Goal: Task Accomplishment & Management: Manage account settings

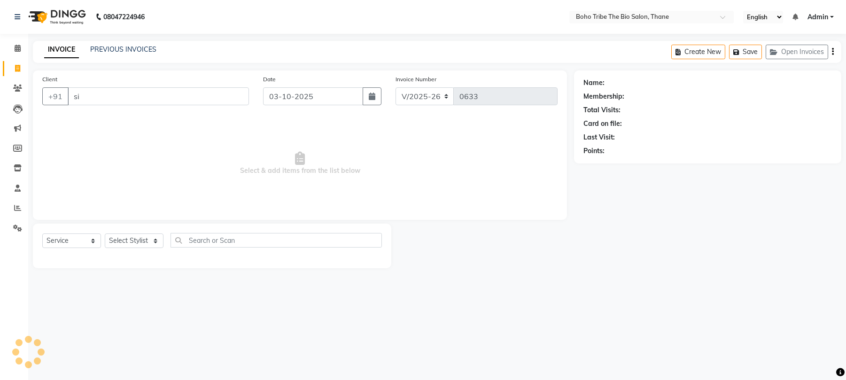
select select "7406"
select select "service"
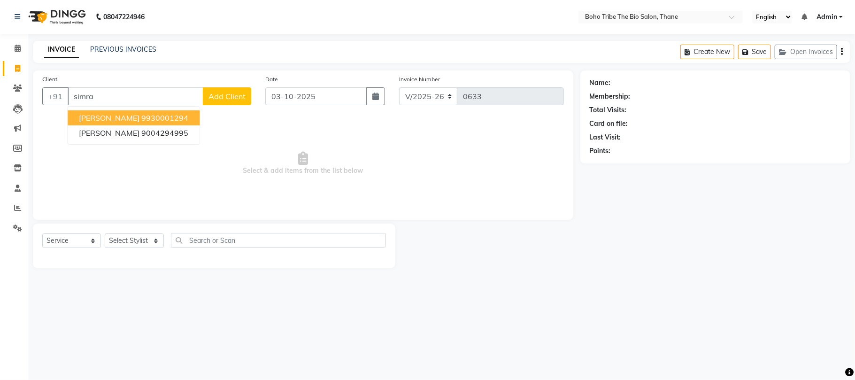
click at [155, 116] on ngb-highlight "9930001294" at bounding box center [164, 117] width 47 height 9
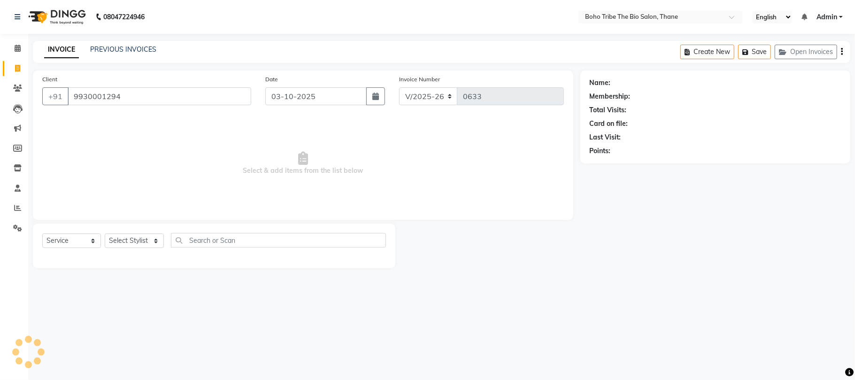
type input "9930001294"
click at [280, 93] on input "03-10-2025" at bounding box center [315, 96] width 101 height 18
select select "10"
select select "2025"
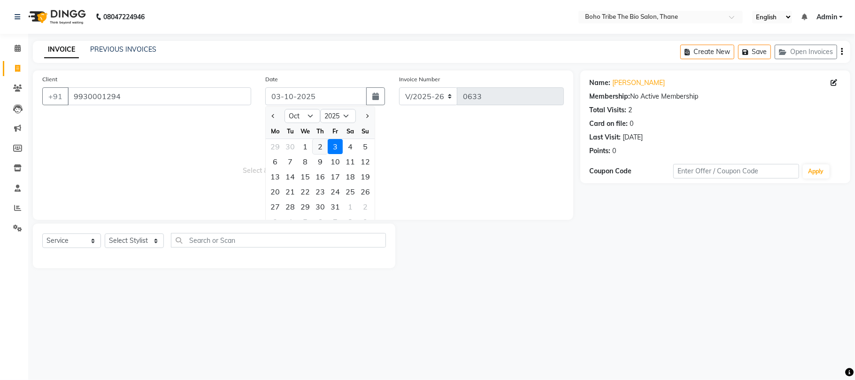
click at [320, 147] on div "2" at bounding box center [320, 146] width 15 height 15
type input "02-10-2025"
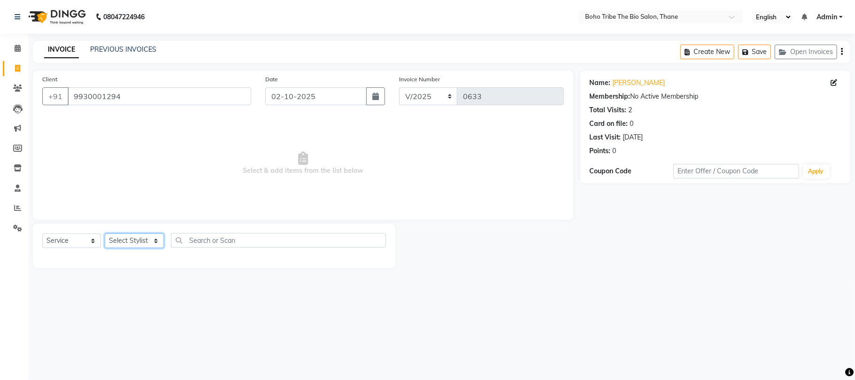
click at [152, 241] on select "Select Stylist [PERSON_NAME] [PERSON_NAME] [PERSON_NAME] Kuril [PERSON_NAME] Tw…" at bounding box center [134, 240] width 59 height 15
select select "86110"
click at [105, 233] on select "Select Stylist [PERSON_NAME] [PERSON_NAME] [PERSON_NAME] Kuril [PERSON_NAME] Tw…" at bounding box center [134, 240] width 59 height 15
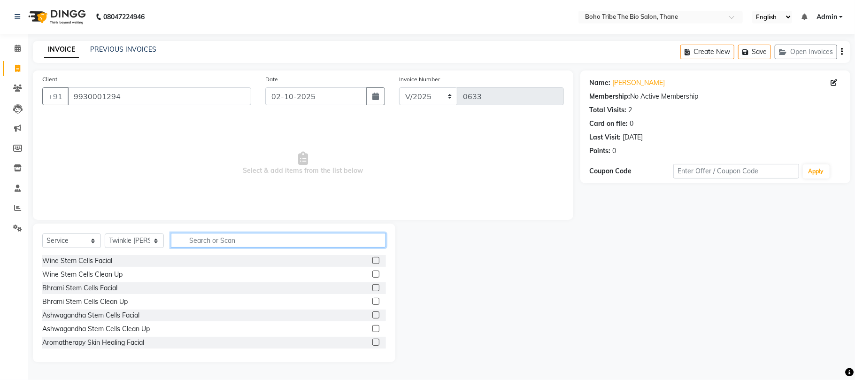
click at [211, 237] on input "text" at bounding box center [278, 240] width 215 height 15
type input "999"
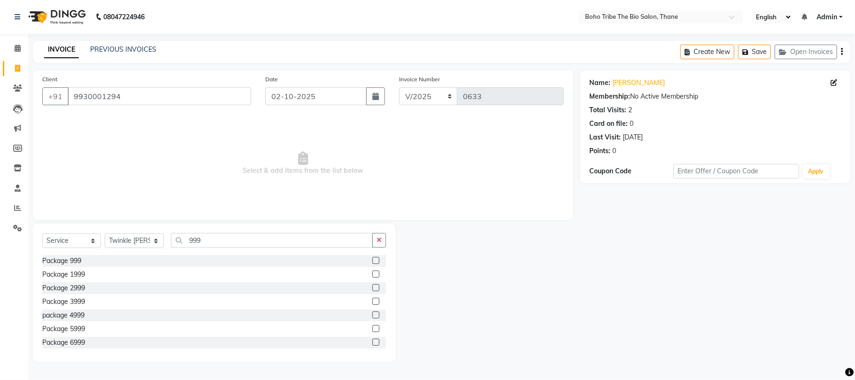
click at [373, 262] on label at bounding box center [376, 260] width 7 height 7
click at [373, 262] on input "checkbox" at bounding box center [376, 261] width 6 height 6
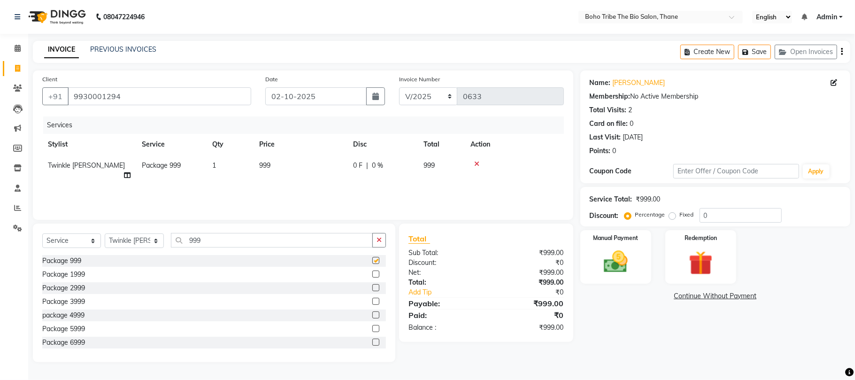
checkbox input "false"
click at [614, 268] on img at bounding box center [616, 262] width 41 height 29
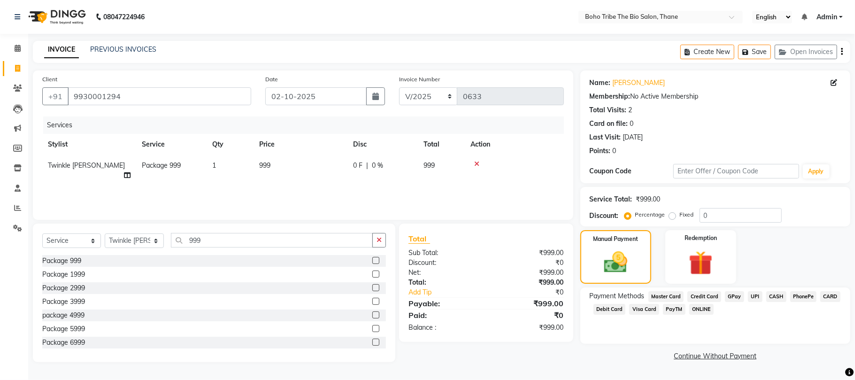
click at [733, 297] on span "GPay" at bounding box center [734, 296] width 19 height 11
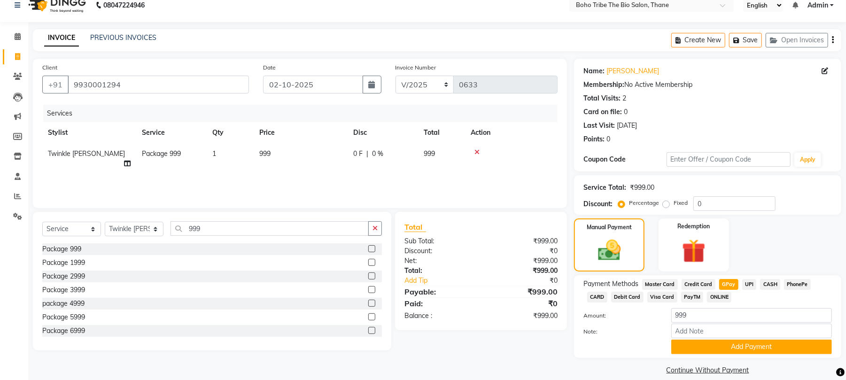
scroll to position [23, 0]
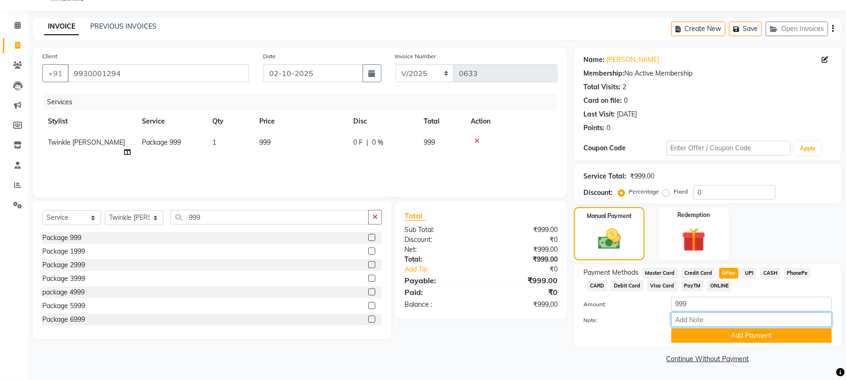
click at [731, 324] on input "Note:" at bounding box center [751, 319] width 161 height 15
type input "Thanks For Choosing Boho Tribe the Bio salon"
click at [748, 334] on button "Add Payment" at bounding box center [751, 335] width 161 height 15
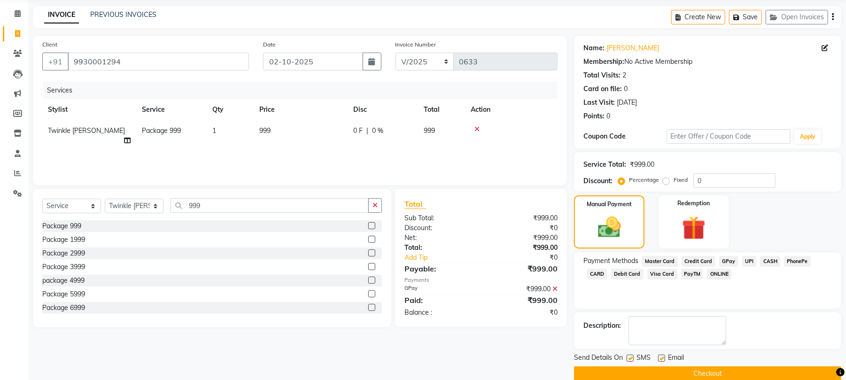
scroll to position [51, 0]
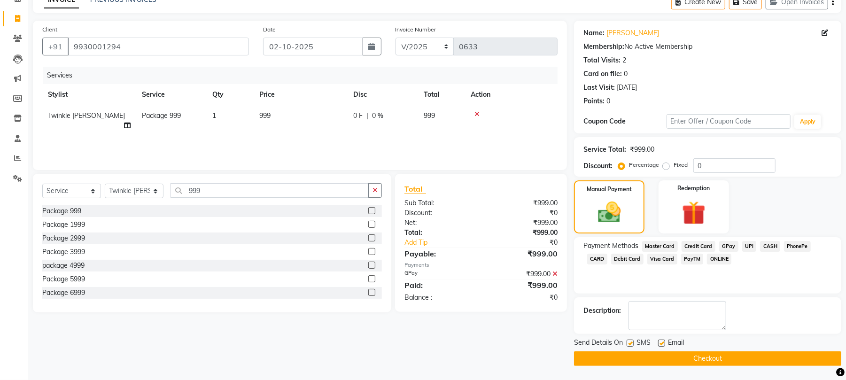
click at [743, 361] on button "Checkout" at bounding box center [707, 358] width 267 height 15
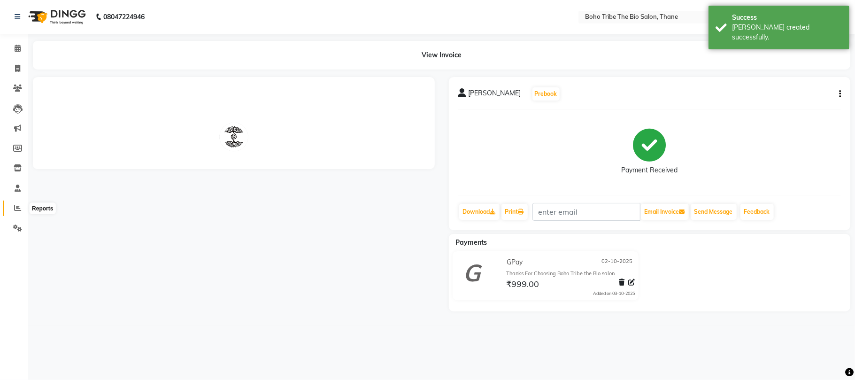
click at [13, 209] on span at bounding box center [17, 208] width 16 height 11
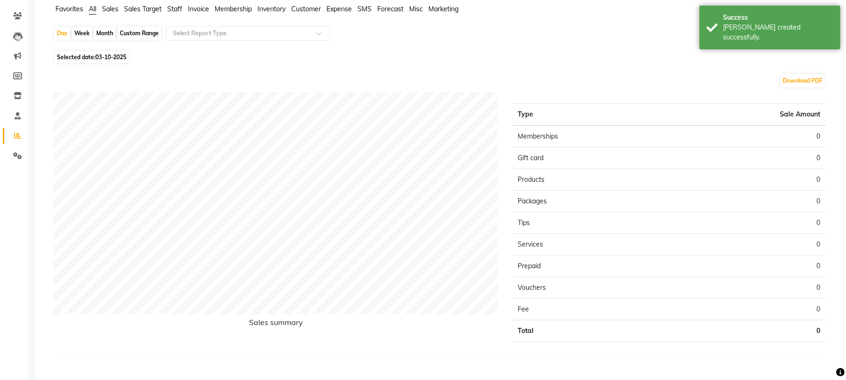
scroll to position [90, 0]
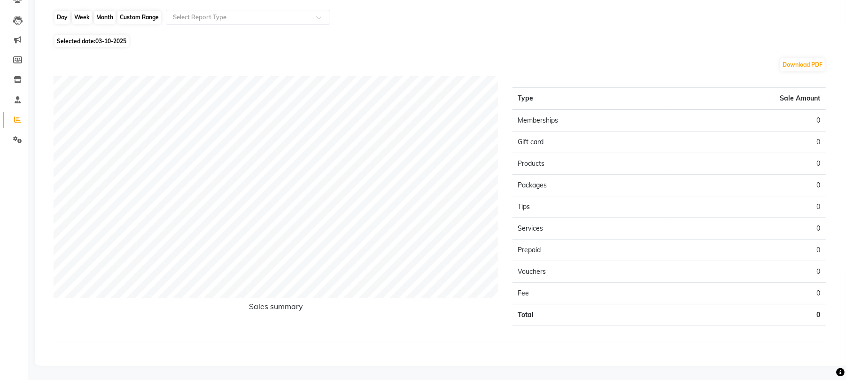
click at [64, 13] on div "Day" at bounding box center [62, 17] width 16 height 13
select select "10"
select select "2025"
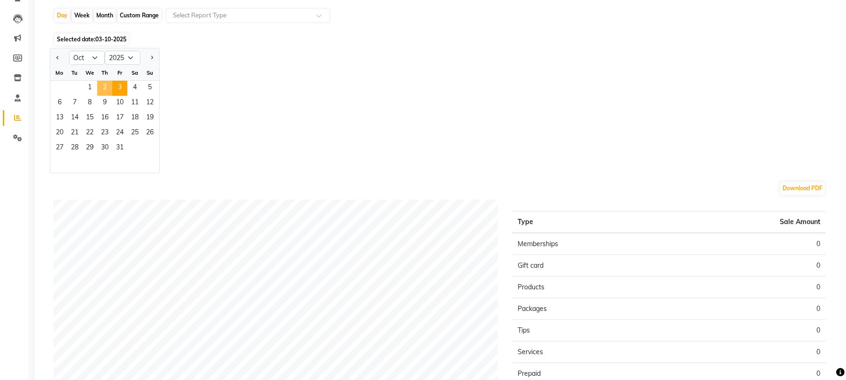
click at [106, 83] on span "2" at bounding box center [104, 88] width 15 height 15
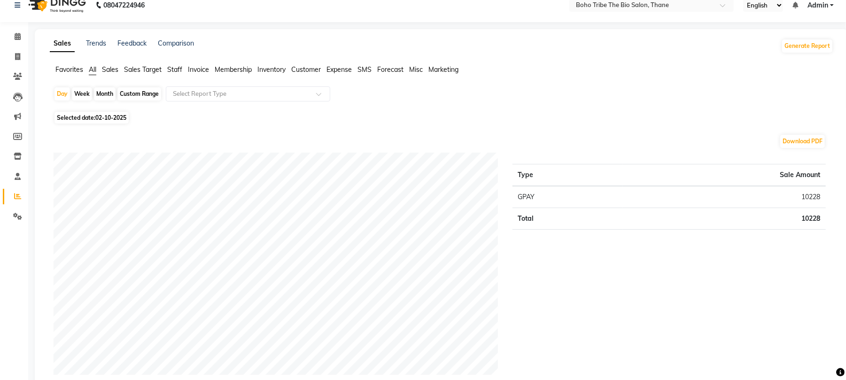
scroll to position [0, 0]
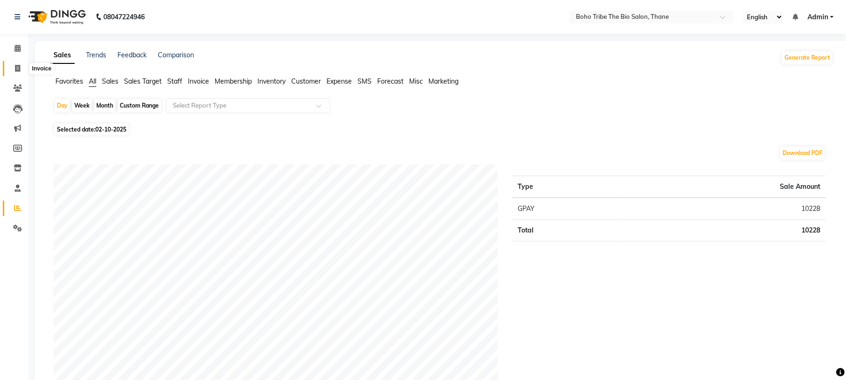
click at [16, 70] on icon at bounding box center [17, 68] width 5 height 7
select select "service"
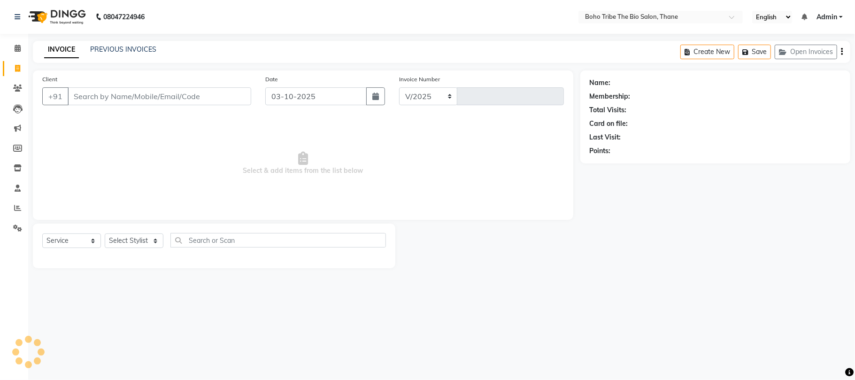
select select "7406"
type input "0634"
click at [133, 99] on input "Client" at bounding box center [160, 96] width 184 height 18
type input "c"
click at [19, 205] on icon at bounding box center [17, 207] width 7 height 7
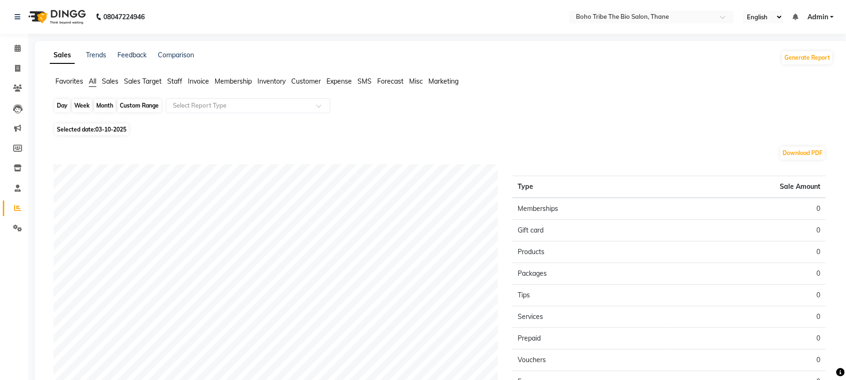
click at [64, 107] on div "Day" at bounding box center [62, 105] width 16 height 13
select select "10"
select select "2025"
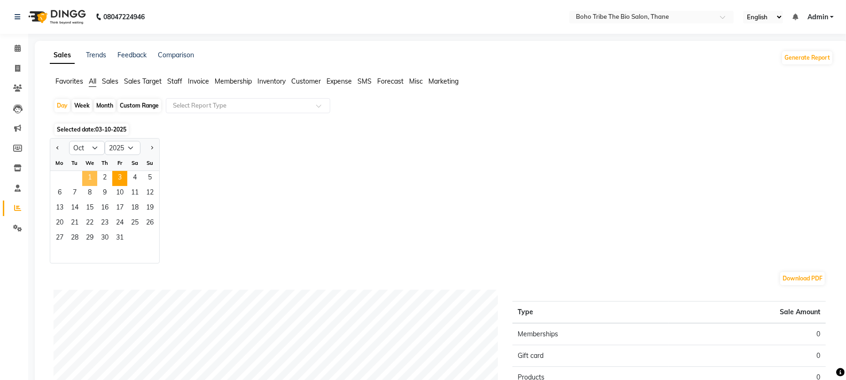
click at [91, 179] on span "1" at bounding box center [89, 178] width 15 height 15
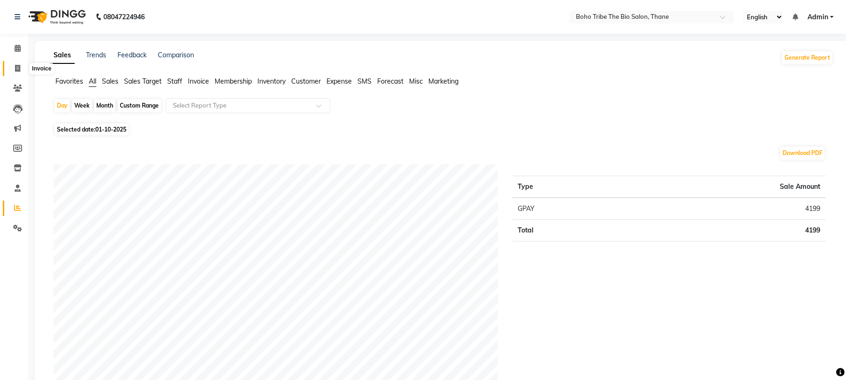
click at [18, 70] on icon at bounding box center [17, 68] width 5 height 7
select select "service"
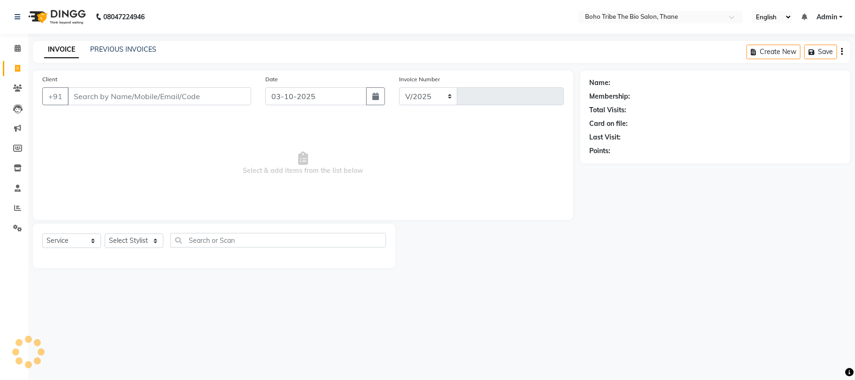
select select "7406"
type input "0634"
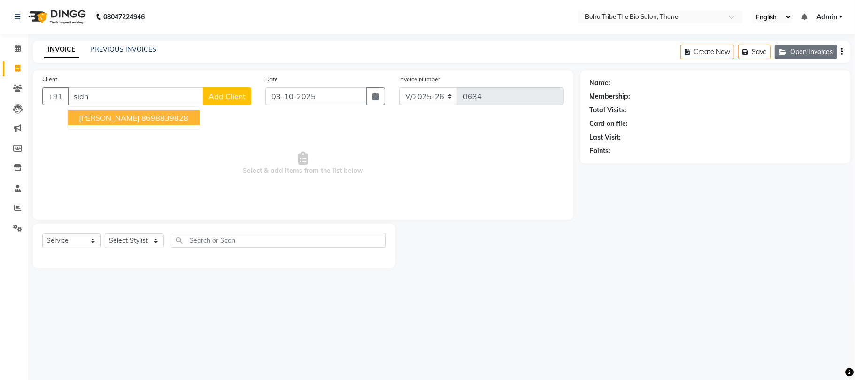
click at [795, 53] on button "Open Invoices" at bounding box center [806, 52] width 62 height 15
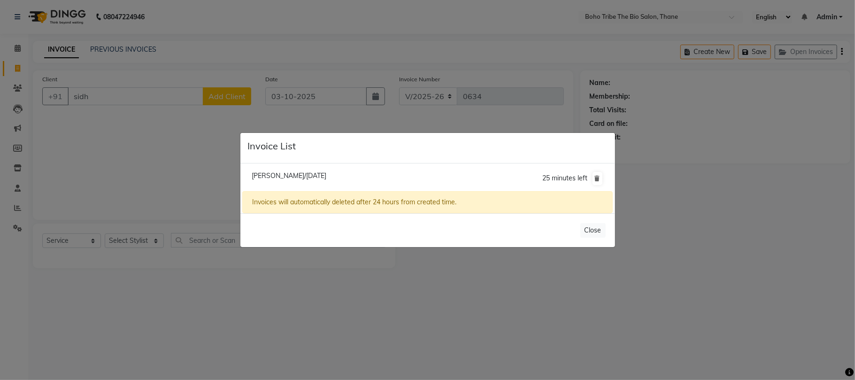
click at [372, 175] on li "Shidhi Panchal/02 October 2025 25 minutes left" at bounding box center [427, 178] width 370 height 26
click at [327, 177] on span "Shidhi Panchal/02 October 2025" at bounding box center [289, 175] width 75 height 8
type input "9529013916"
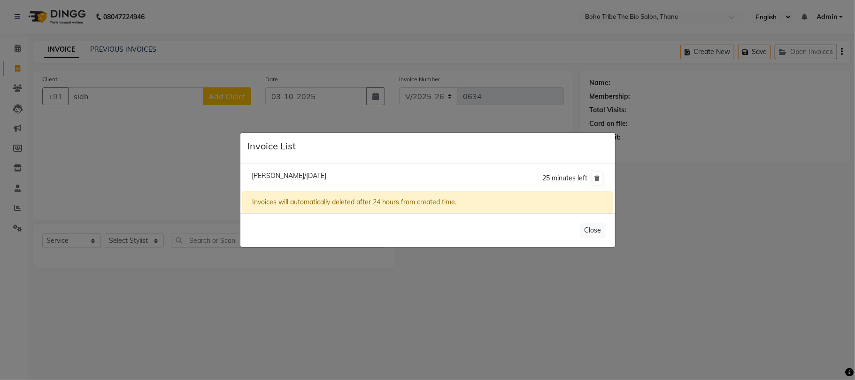
type input "02-10-2025"
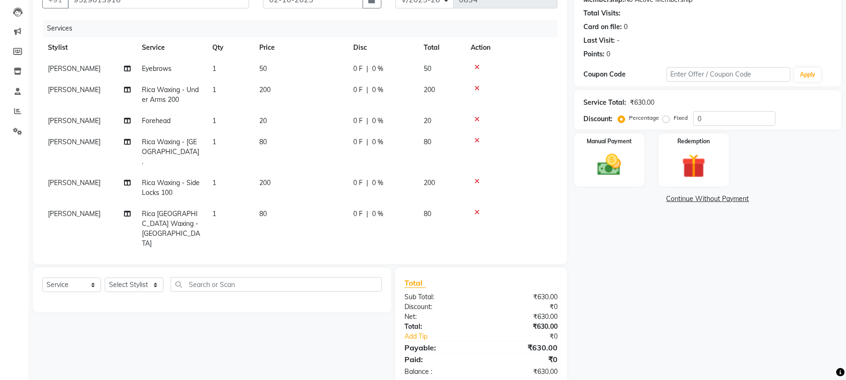
click at [339, 177] on td "200" at bounding box center [301, 187] width 94 height 31
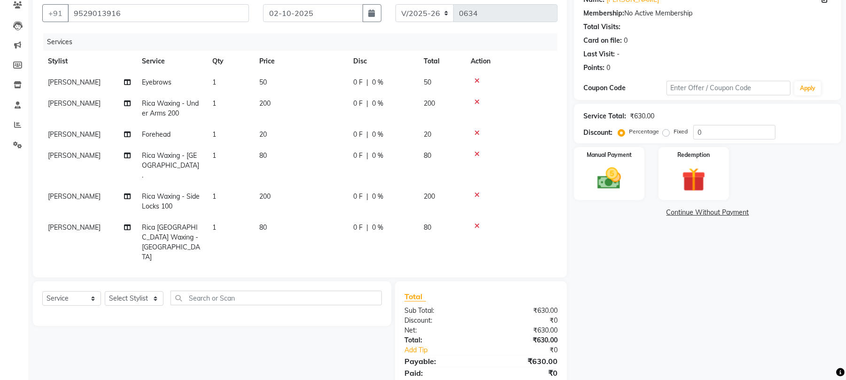
select select "68789"
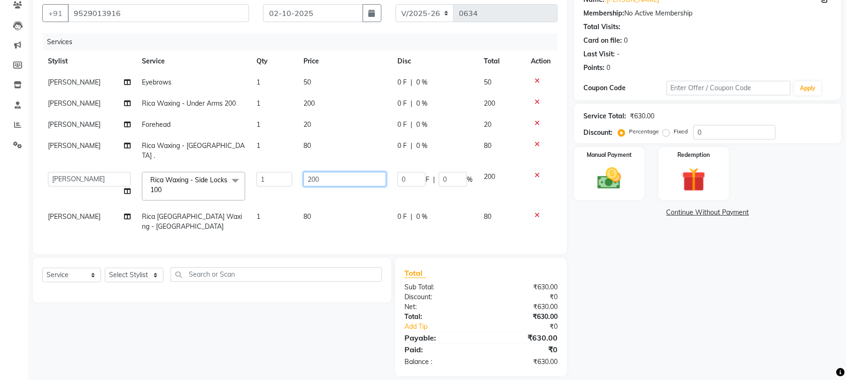
click at [345, 172] on input "200" at bounding box center [344, 179] width 83 height 15
type input "250"
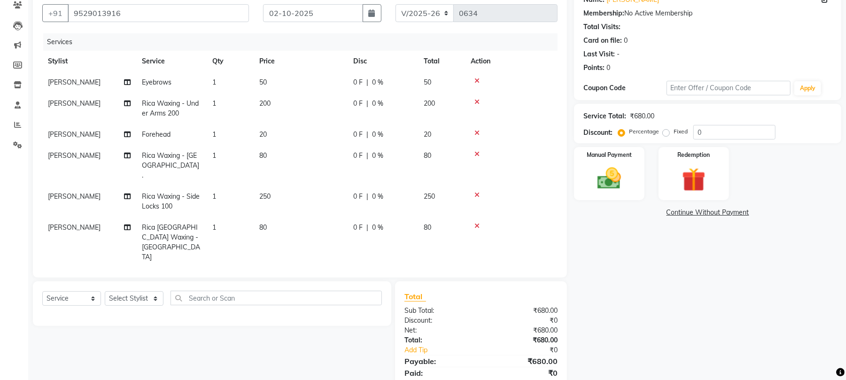
click at [401, 217] on td "0 F | 0 %" at bounding box center [383, 242] width 70 height 51
select select "68789"
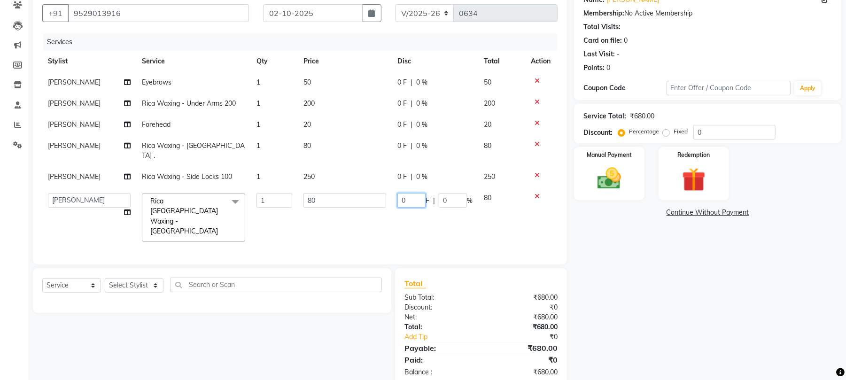
click at [414, 193] on input "0" at bounding box center [411, 200] width 28 height 15
type input "10"
click at [310, 145] on td "80" at bounding box center [345, 150] width 94 height 31
select select "68789"
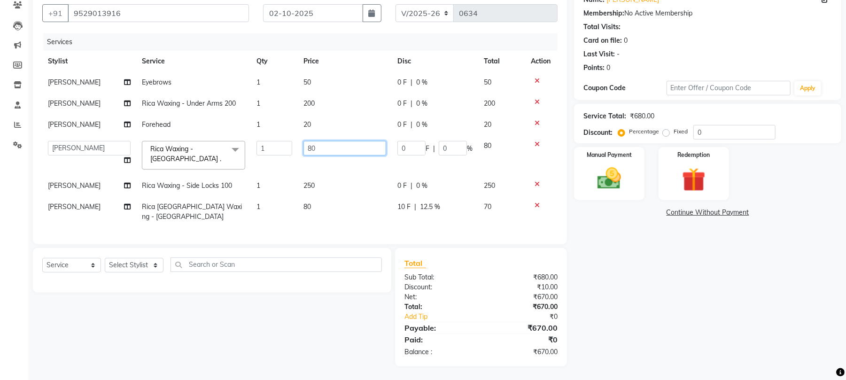
click at [328, 148] on input "80" at bounding box center [344, 148] width 83 height 15
type input "8"
type input "250"
click at [346, 117] on tbody "Sonam salmani Eyebrows 1 50 0 F | 0 % 50 Sonam salmani Rica Waxing - Under Arms…" at bounding box center [299, 150] width 515 height 156
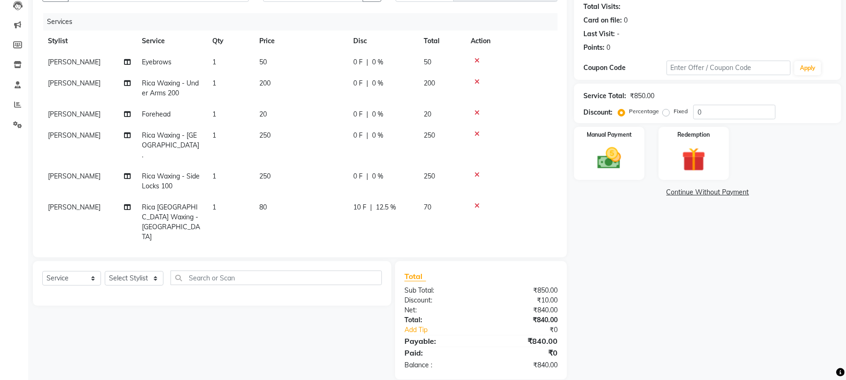
scroll to position [104, 0]
click at [609, 168] on img at bounding box center [609, 158] width 40 height 29
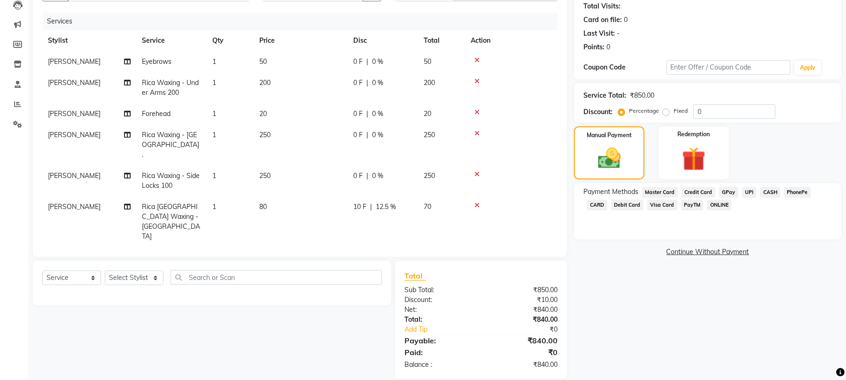
click at [730, 193] on span "GPay" at bounding box center [728, 192] width 19 height 11
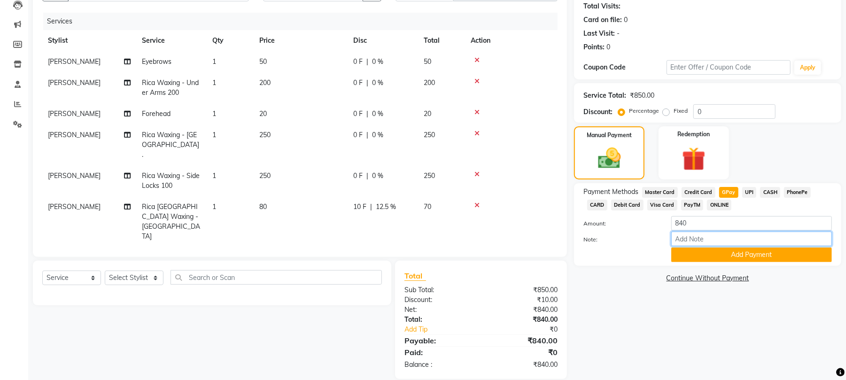
click at [730, 237] on input "Note:" at bounding box center [751, 239] width 161 height 15
type input "Thanks For Choosing Boho Tribe the Bio salon"
click at [743, 252] on button "Add Payment" at bounding box center [751, 255] width 161 height 15
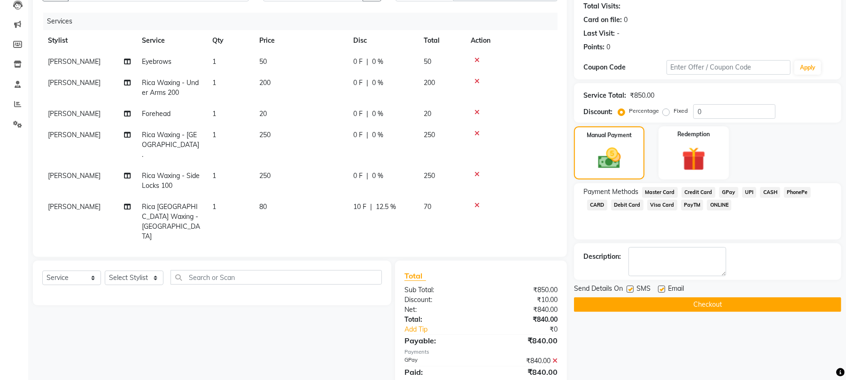
click at [733, 306] on button "Checkout" at bounding box center [707, 304] width 267 height 15
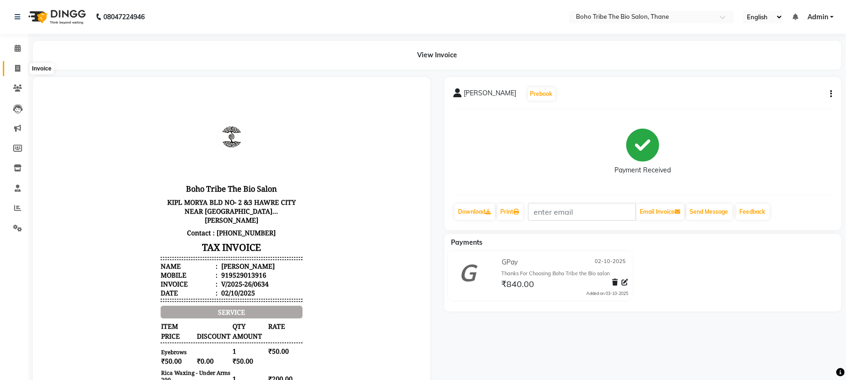
click at [19, 68] on icon at bounding box center [17, 68] width 5 height 7
select select "service"
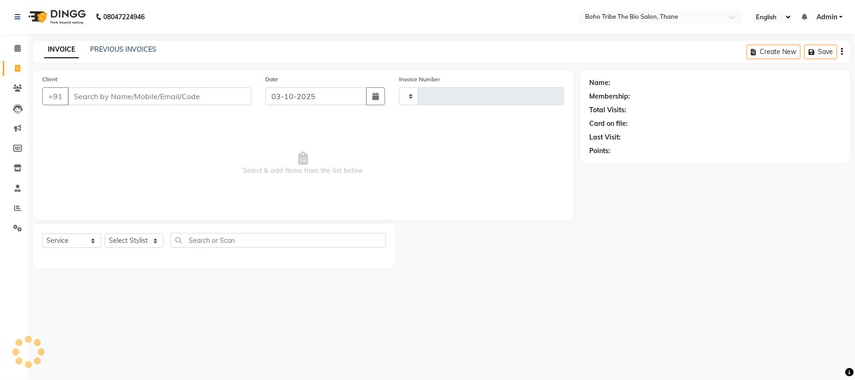
type input "0635"
select select "7406"
click at [125, 51] on link "PREVIOUS INVOICES" at bounding box center [123, 49] width 66 height 8
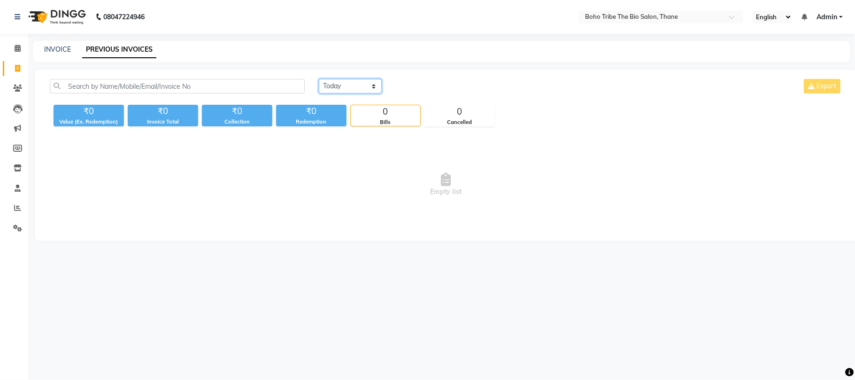
click at [374, 89] on select "[DATE] [DATE] Custom Range" at bounding box center [350, 86] width 63 height 15
select select "[DATE]"
click at [319, 79] on select "[DATE] [DATE] Custom Range" at bounding box center [350, 86] width 63 height 15
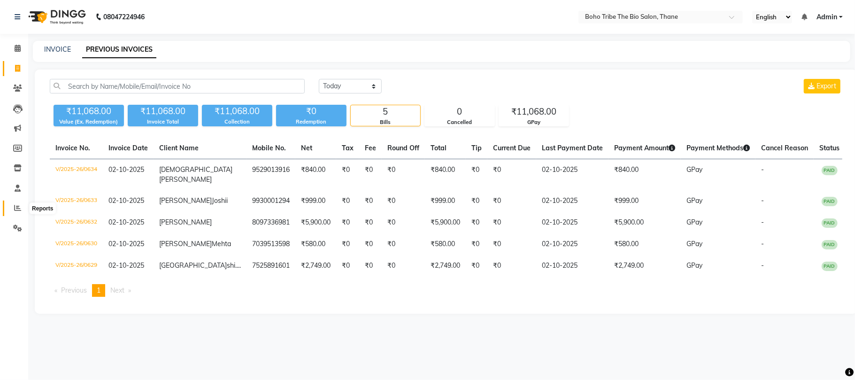
click at [13, 209] on span at bounding box center [17, 208] width 16 height 11
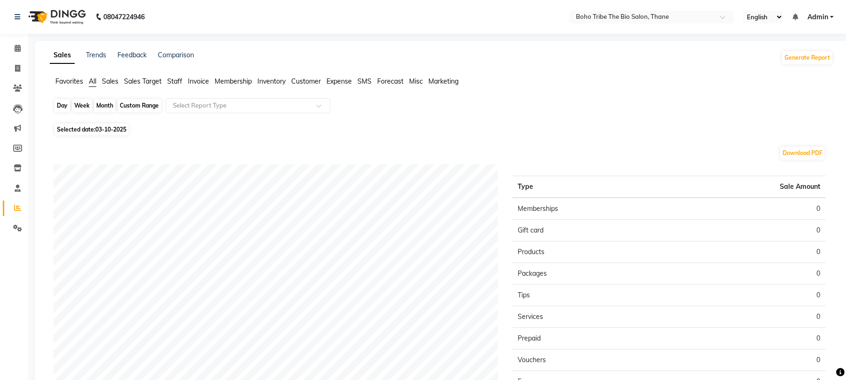
click at [64, 108] on div "Day" at bounding box center [62, 105] width 16 height 13
select select "10"
select select "2025"
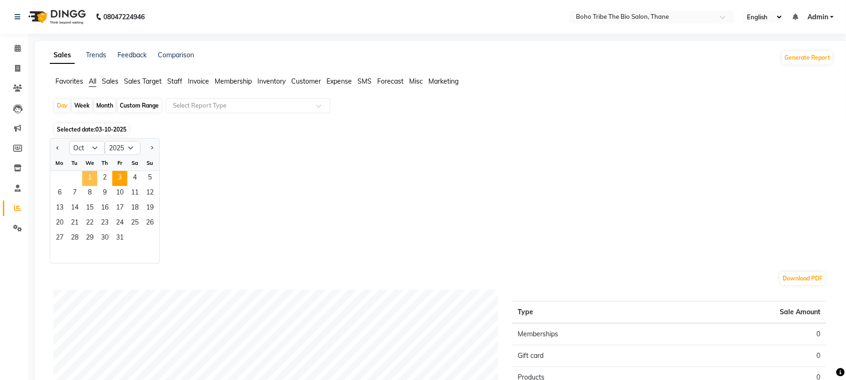
click at [93, 178] on span "1" at bounding box center [89, 178] width 15 height 15
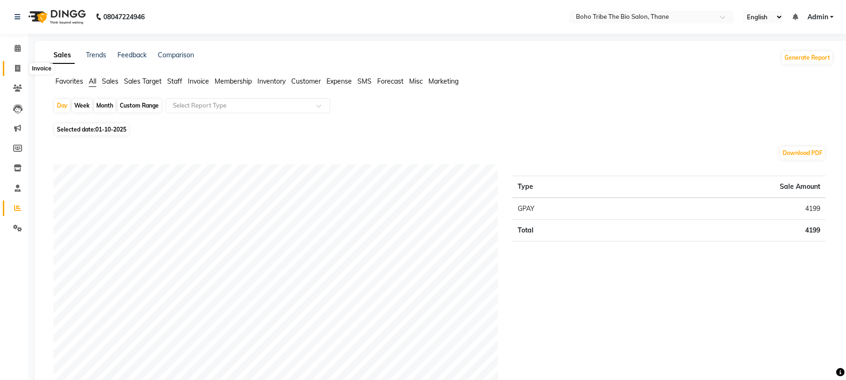
click at [19, 72] on icon at bounding box center [17, 68] width 5 height 7
select select "7406"
select select "service"
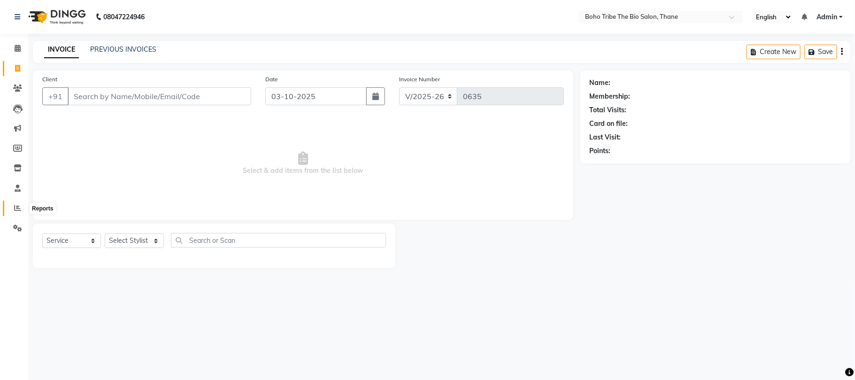
click at [15, 210] on icon at bounding box center [17, 207] width 7 height 7
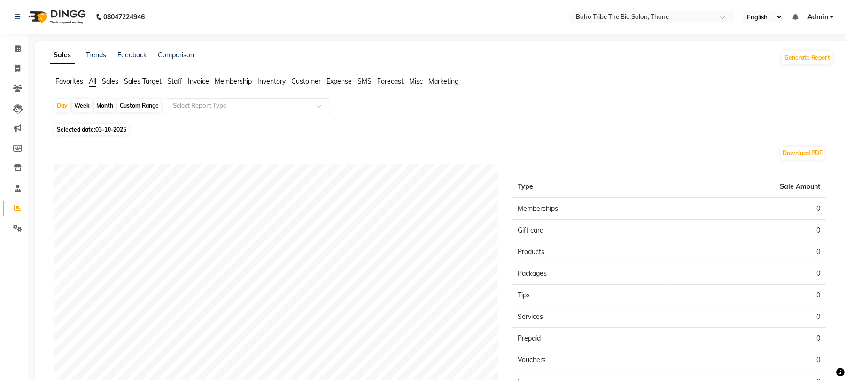
click at [70, 96] on app-reports "Favorites All Sales Sales Target Staff Invoice Membership Inventory Customer Ex…" at bounding box center [441, 261] width 795 height 368
click at [64, 105] on div "Day" at bounding box center [62, 105] width 16 height 13
select select "10"
select select "2025"
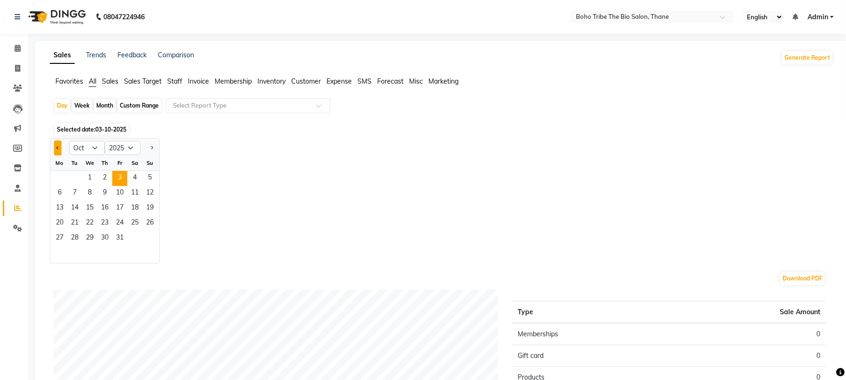
click at [58, 147] on span "Previous month" at bounding box center [57, 147] width 3 height 3
select select "9"
click at [77, 238] on span "30" at bounding box center [74, 238] width 15 height 15
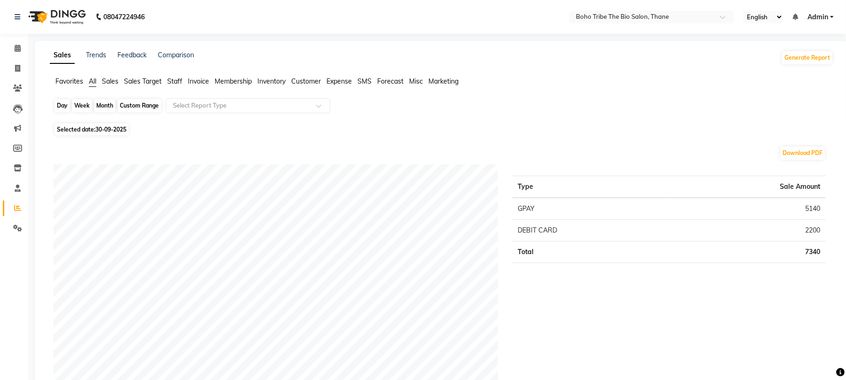
click at [62, 104] on div "Day" at bounding box center [62, 105] width 16 height 13
select select "9"
select select "2025"
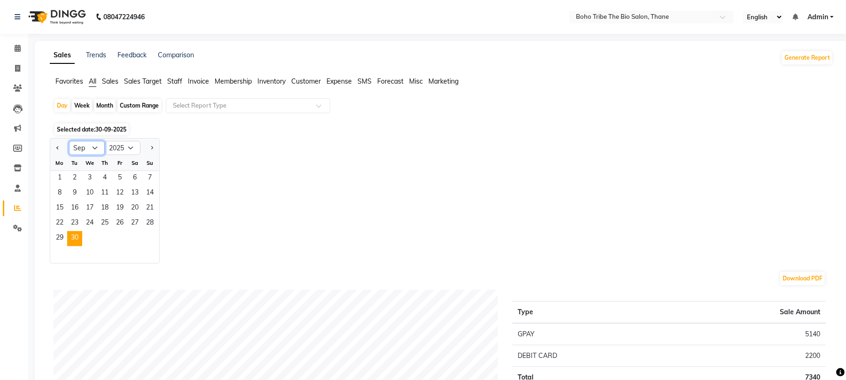
click at [93, 148] on select "Jan Feb Mar Apr May Jun Jul Aug Sep Oct Nov Dec" at bounding box center [87, 148] width 36 height 14
select select "10"
click at [69, 141] on select "Jan Feb Mar Apr May Jun Jul Aug Sep Oct Nov Dec" at bounding box center [87, 148] width 36 height 14
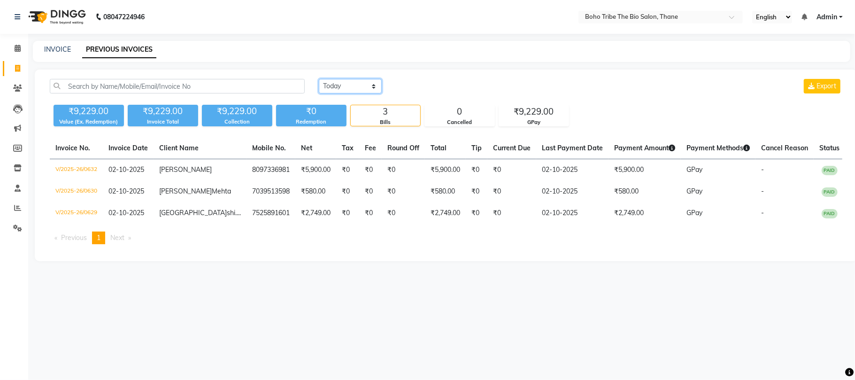
click at [370, 85] on select "[DATE] [DATE] Custom Range" at bounding box center [350, 86] width 63 height 15
click at [319, 79] on select "[DATE] [DATE] Custom Range" at bounding box center [350, 86] width 63 height 15
click at [374, 89] on select "[DATE] [DATE] Custom Range" at bounding box center [350, 86] width 63 height 15
click at [319, 79] on select "[DATE] [DATE] Custom Range" at bounding box center [350, 86] width 63 height 15
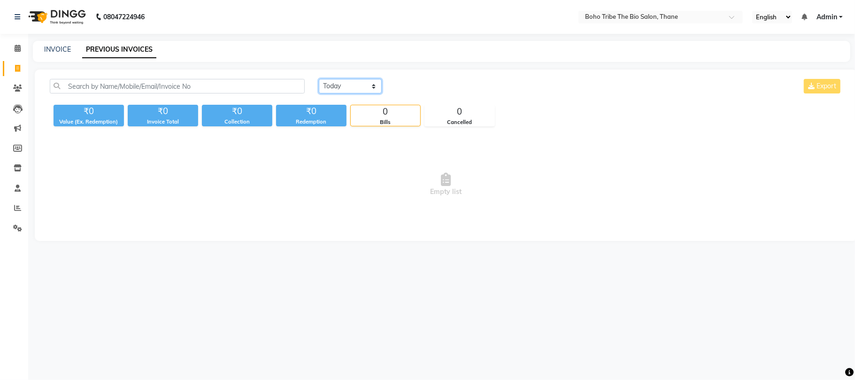
click at [374, 86] on select "[DATE] [DATE] Custom Range" at bounding box center [350, 86] width 63 height 15
select select "[DATE]"
click at [319, 79] on select "[DATE] [DATE] Custom Range" at bounding box center [350, 86] width 63 height 15
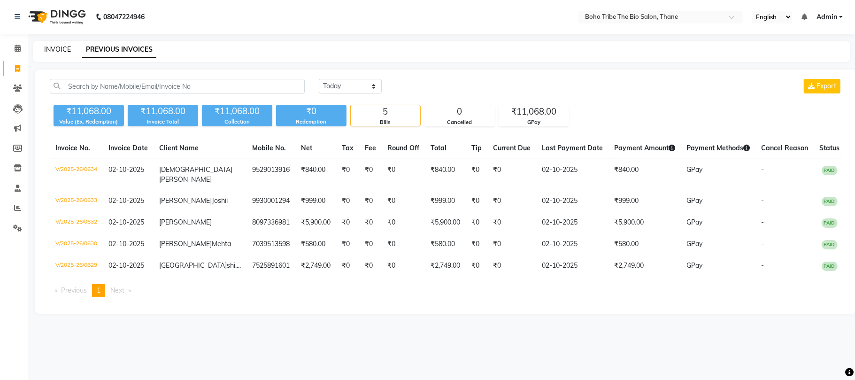
click at [60, 51] on link "INVOICE" at bounding box center [57, 49] width 27 height 8
select select "service"
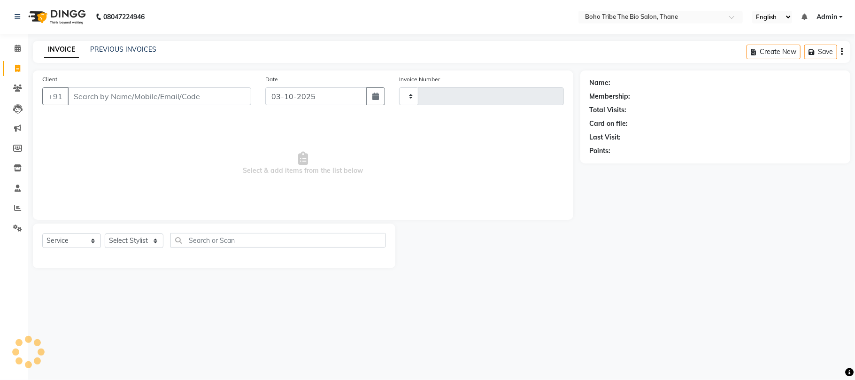
type input "0635"
select select "7406"
click at [140, 98] on input "Client" at bounding box center [160, 96] width 184 height 18
type input "c"
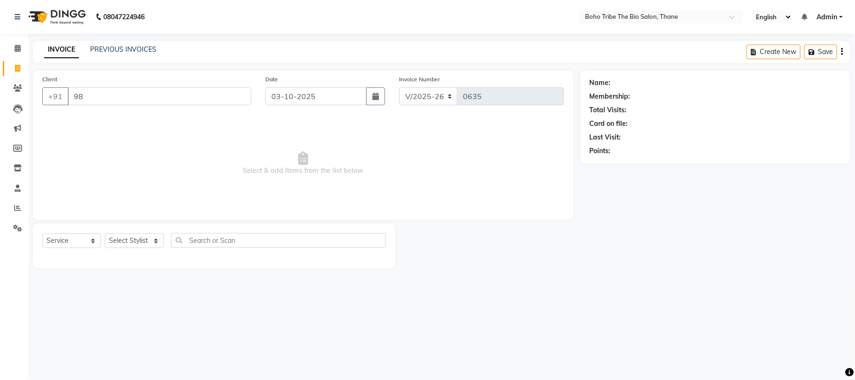
type input "9"
type input "9967739658"
click at [222, 98] on span "Add Client" at bounding box center [227, 96] width 37 height 9
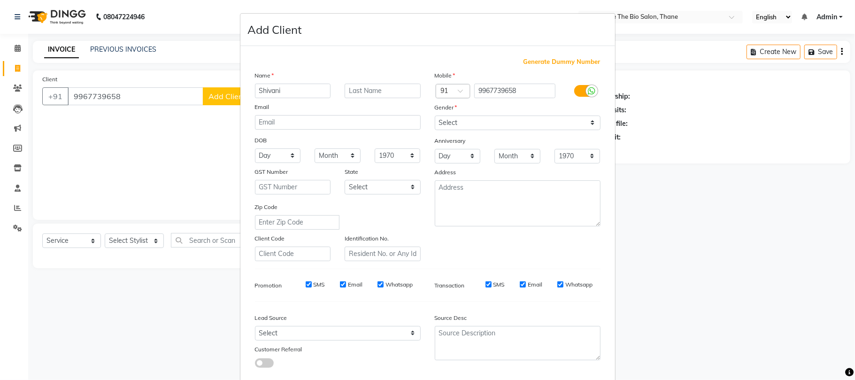
type input "Shivani"
click at [389, 89] on input "text" at bounding box center [383, 91] width 76 height 15
type input "Pandey"
click at [585, 124] on select "Select [DEMOGRAPHIC_DATA] [DEMOGRAPHIC_DATA] Other Prefer Not To Say" at bounding box center [518, 123] width 166 height 15
select select "[DEMOGRAPHIC_DATA]"
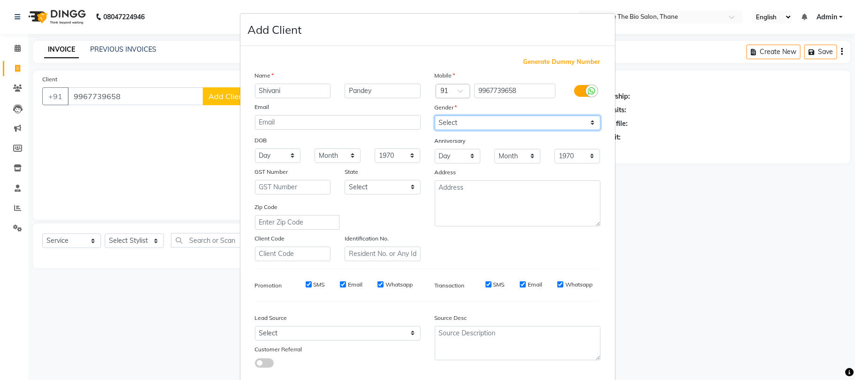
click at [435, 116] on select "Select [DEMOGRAPHIC_DATA] [DEMOGRAPHIC_DATA] Other Prefer Not To Say" at bounding box center [518, 123] width 166 height 15
click at [567, 232] on div "Mobile Country Code × 91 9967739658 Gender Select [DEMOGRAPHIC_DATA] [DEMOGRAPH…" at bounding box center [518, 165] width 180 height 191
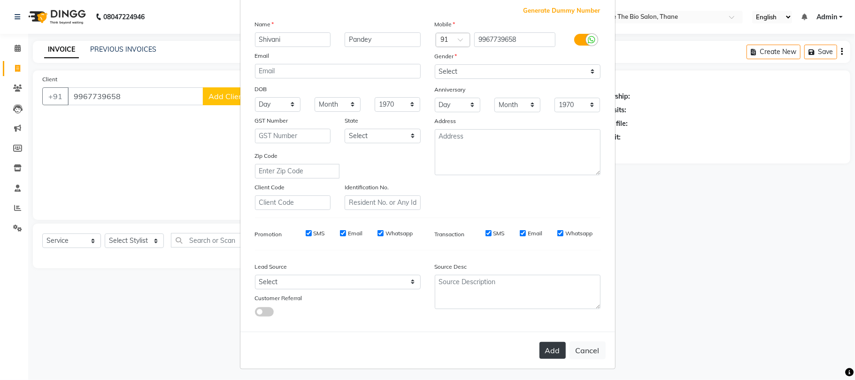
click at [551, 346] on button "Add" at bounding box center [553, 350] width 26 height 17
select select
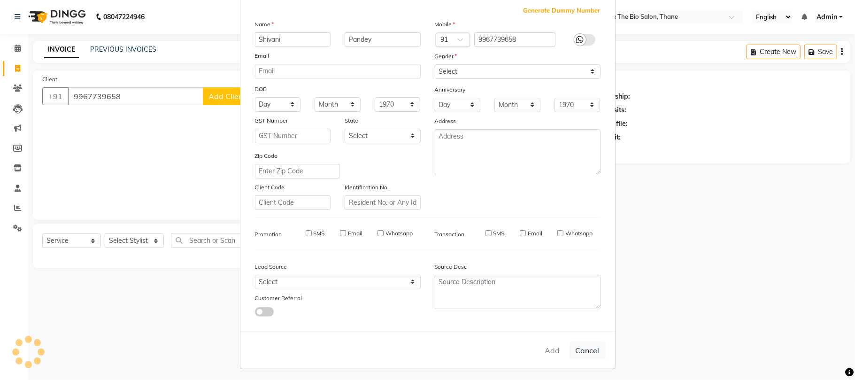
select select
checkbox input "false"
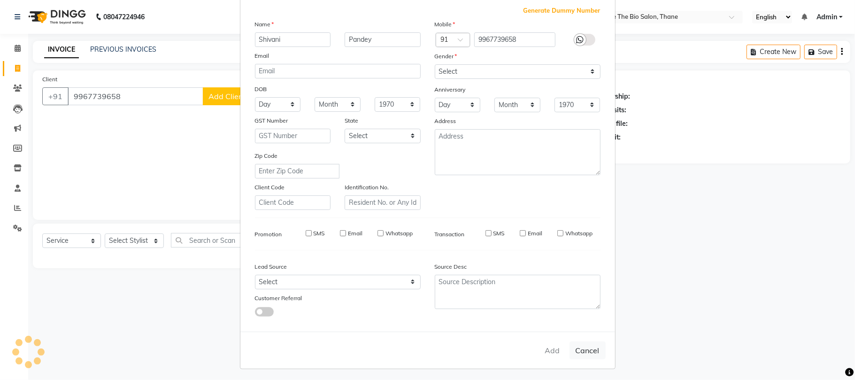
checkbox input "false"
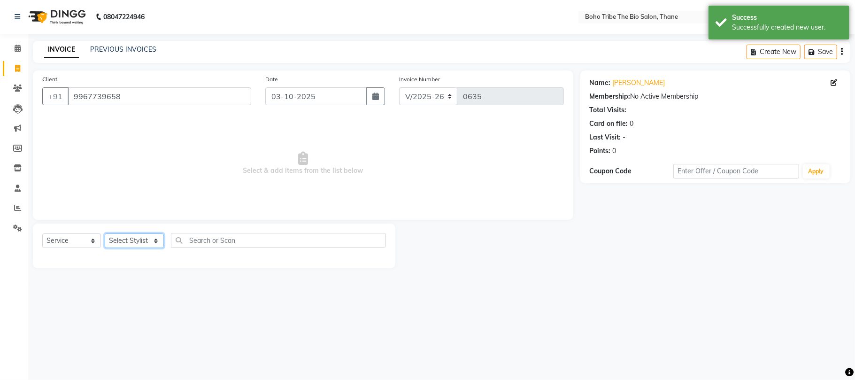
click at [156, 241] on select "Select Stylist [PERSON_NAME] [PERSON_NAME] [PERSON_NAME] Kuril [PERSON_NAME] Tw…" at bounding box center [134, 240] width 59 height 15
select select "86110"
click at [105, 233] on select "Select Stylist [PERSON_NAME] [PERSON_NAME] [PERSON_NAME] Kuril [PERSON_NAME] Tw…" at bounding box center [134, 240] width 59 height 15
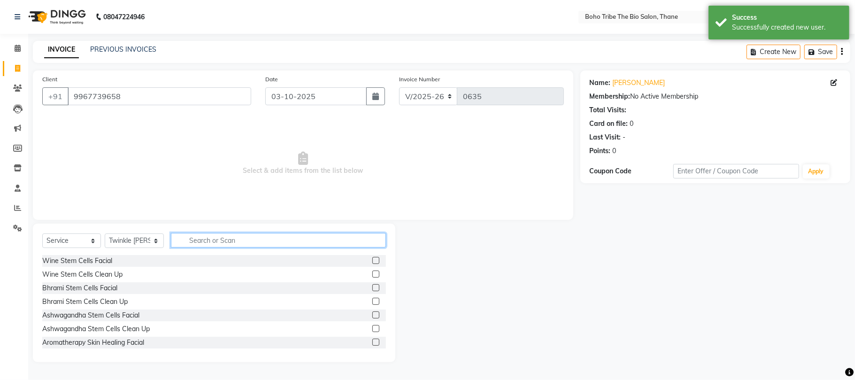
click at [218, 245] on input "text" at bounding box center [278, 240] width 215 height 15
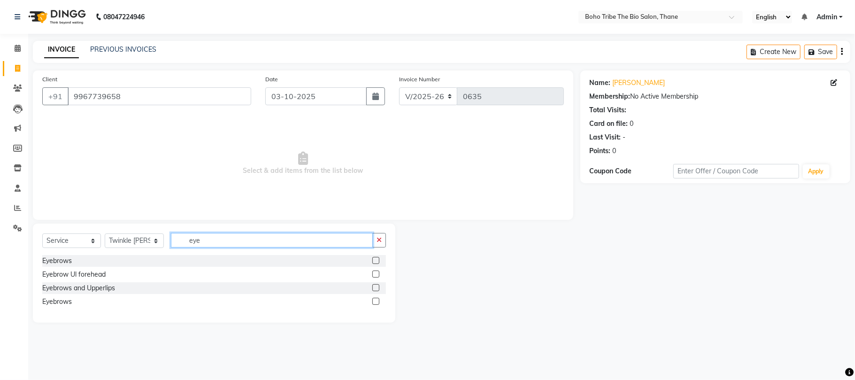
type input "eye"
click at [376, 262] on label at bounding box center [376, 260] width 7 height 7
click at [376, 262] on input "checkbox" at bounding box center [376, 261] width 6 height 6
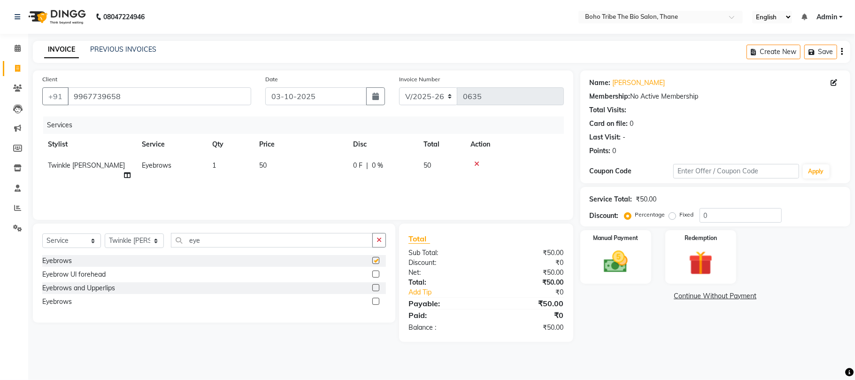
checkbox input "false"
click at [155, 242] on select "Select Stylist [PERSON_NAME] [PERSON_NAME] [PERSON_NAME] Kuril [PERSON_NAME] Tw…" at bounding box center [134, 240] width 59 height 15
select select "66275"
click at [105, 233] on select "Select Stylist [PERSON_NAME] [PERSON_NAME] [PERSON_NAME] Kuril [PERSON_NAME] Tw…" at bounding box center [134, 240] width 59 height 15
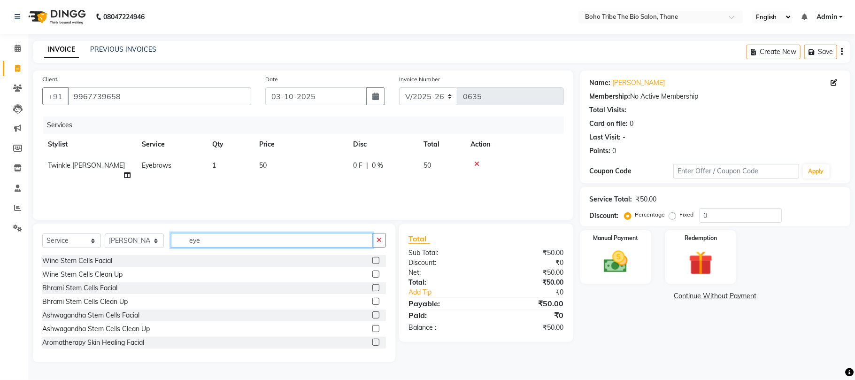
click at [220, 244] on input "eye" at bounding box center [272, 240] width 202 height 15
type input "e"
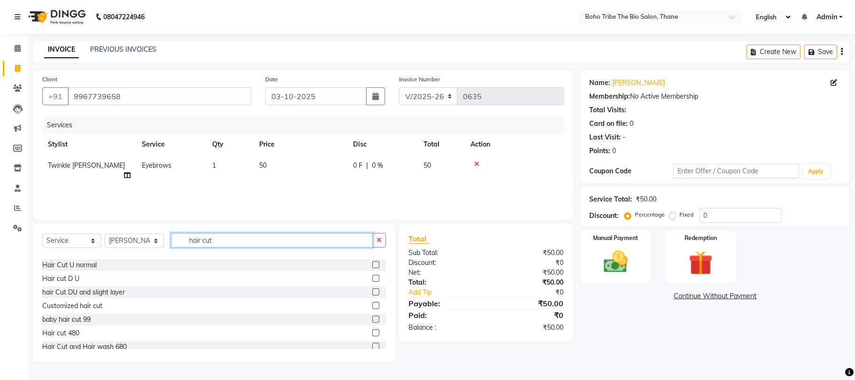
scroll to position [100, 0]
type input "hair cut"
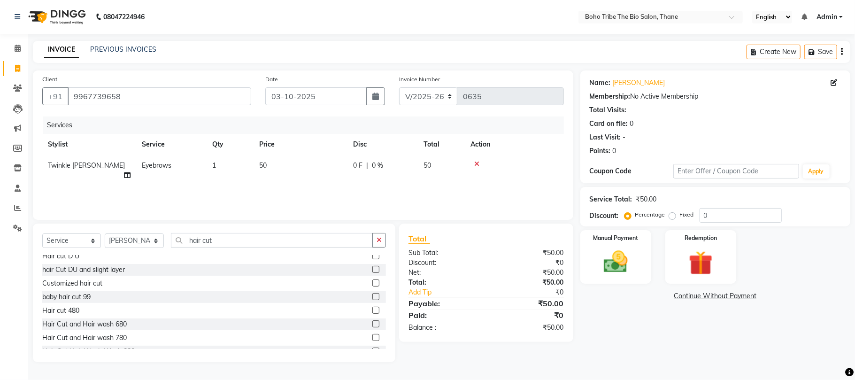
click at [220, 275] on div "hair Cut DU and slight layer" at bounding box center [214, 270] width 344 height 12
click at [373, 338] on label at bounding box center [376, 337] width 7 height 7
click at [373, 338] on input "checkbox" at bounding box center [376, 338] width 6 height 6
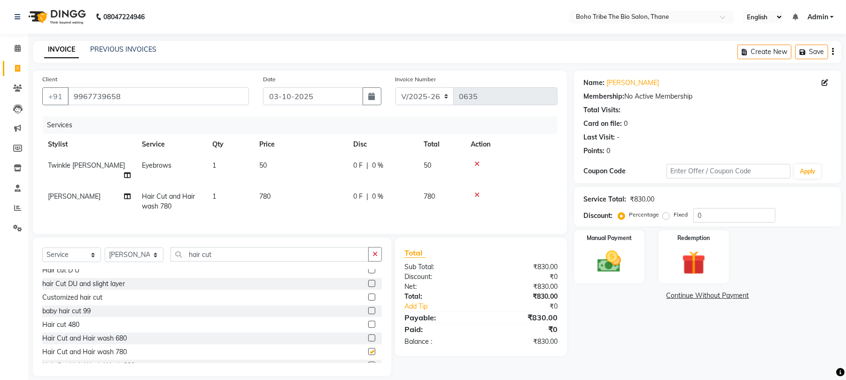
checkbox input "false"
click at [475, 192] on icon at bounding box center [476, 195] width 5 height 7
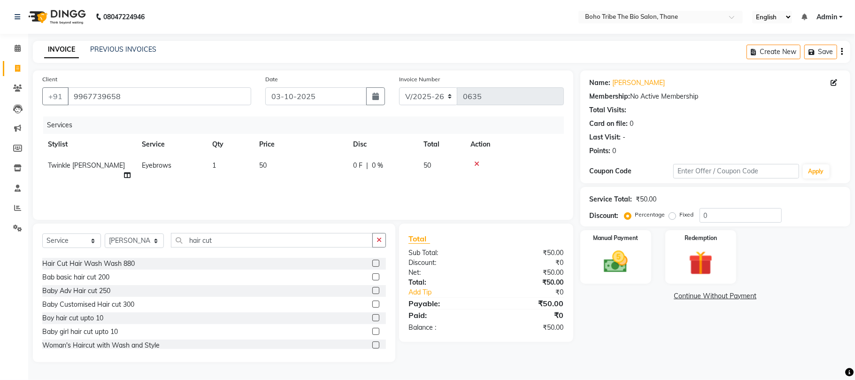
scroll to position [233, 0]
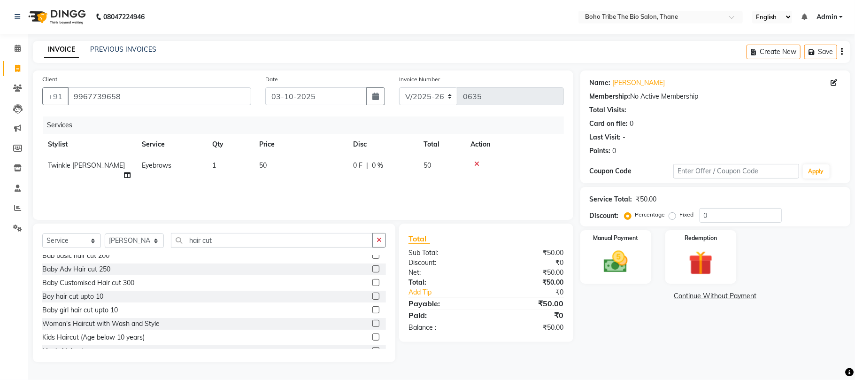
click at [303, 271] on div "Baby Adv Hair cut 250" at bounding box center [214, 270] width 344 height 12
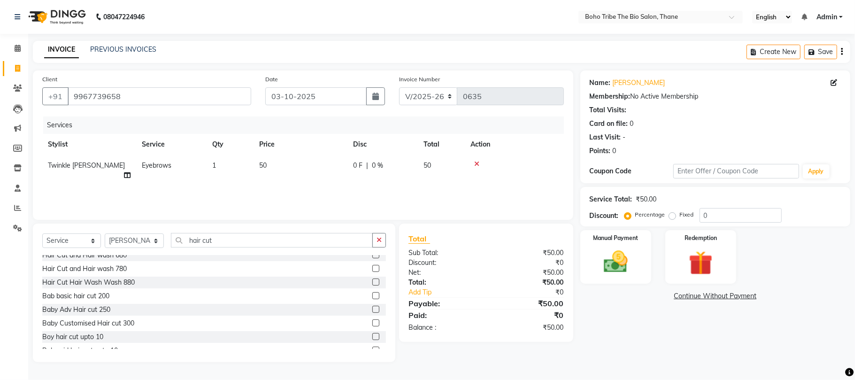
scroll to position [168, 0]
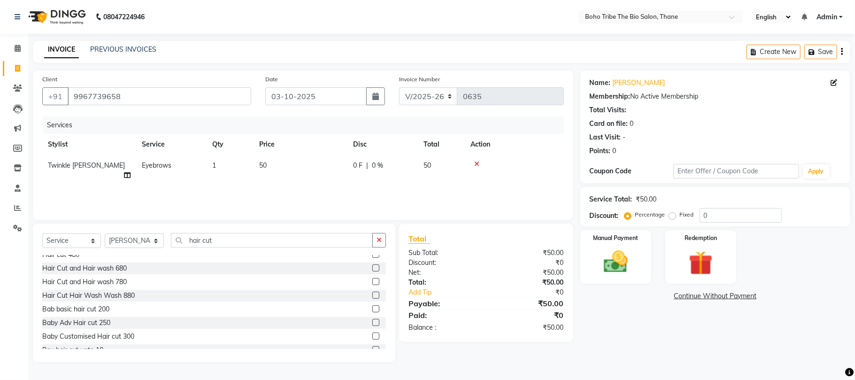
click at [303, 271] on div "Hair Cut and Hair wash 680" at bounding box center [214, 269] width 344 height 12
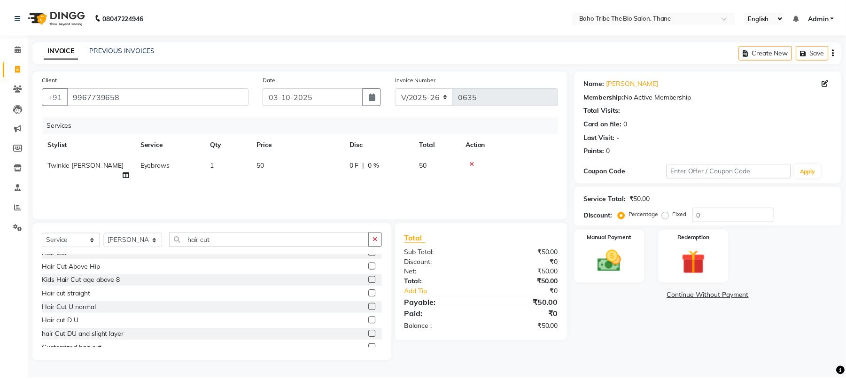
scroll to position [63, 0]
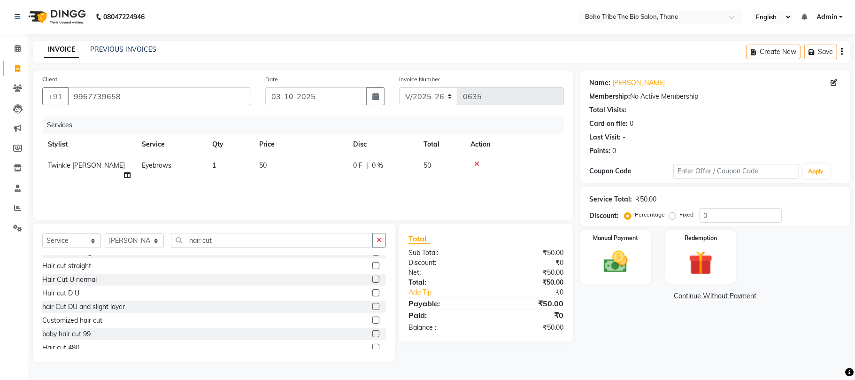
click at [373, 320] on label at bounding box center [376, 320] width 7 height 7
click at [373, 320] on input "checkbox" at bounding box center [376, 321] width 6 height 6
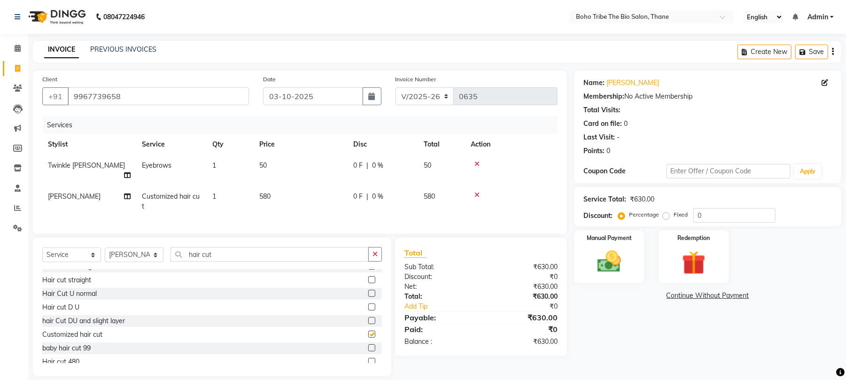
checkbox input "false"
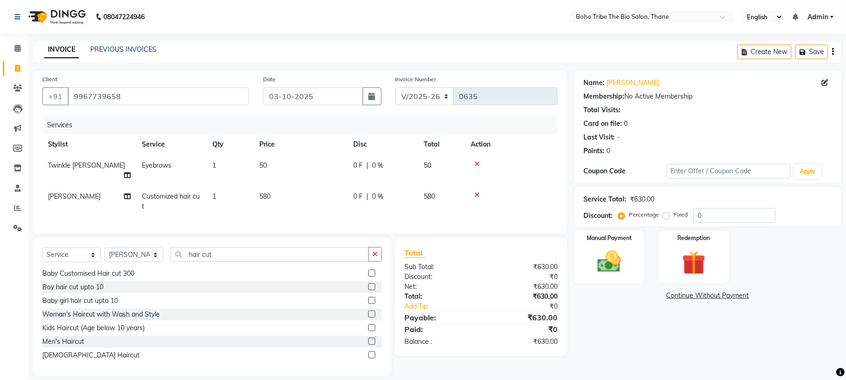
click at [368, 356] on label at bounding box center [371, 354] width 7 height 7
click at [368, 356] on input "checkbox" at bounding box center [371, 355] width 6 height 6
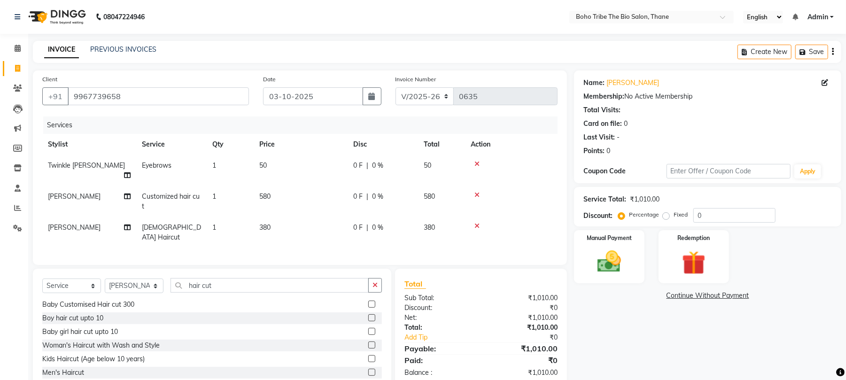
checkbox input "false"
click at [476, 223] on icon at bounding box center [476, 226] width 5 height 7
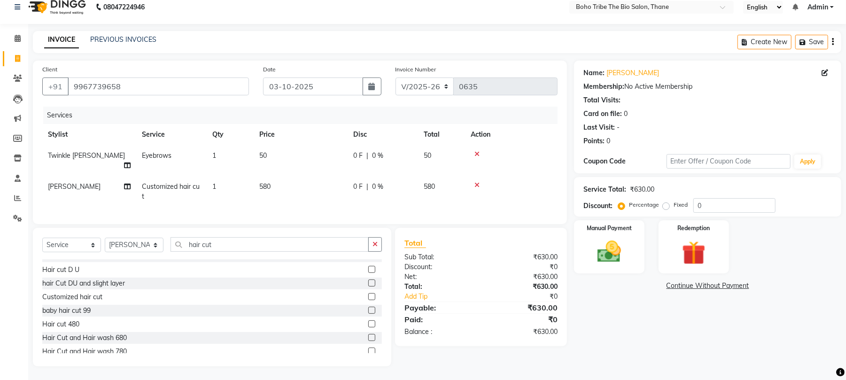
scroll to position [79, 0]
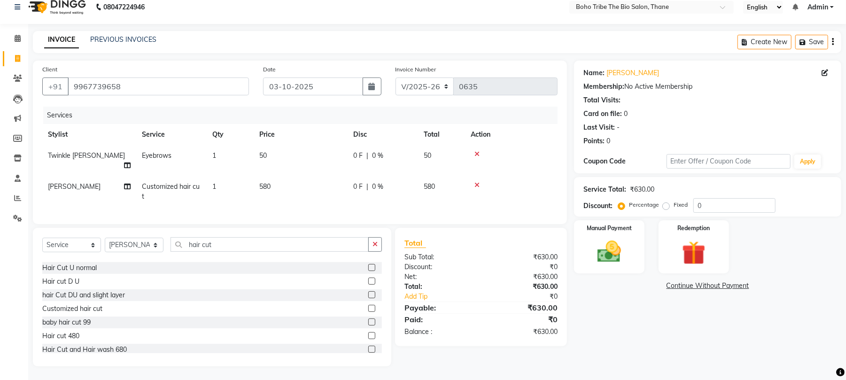
click at [368, 294] on label at bounding box center [371, 294] width 7 height 7
click at [368, 294] on input "checkbox" at bounding box center [371, 295] width 6 height 6
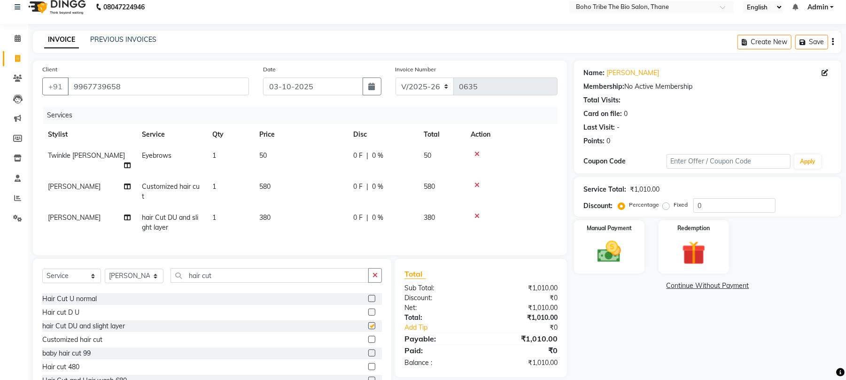
checkbox input "false"
click at [475, 213] on icon at bounding box center [476, 216] width 5 height 7
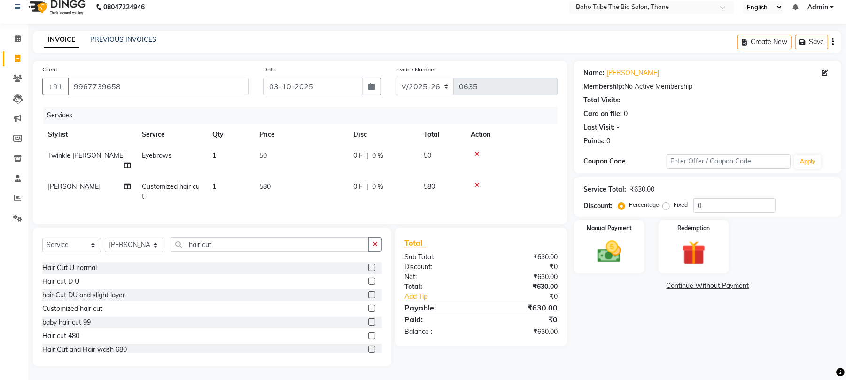
click at [273, 288] on div "[DEMOGRAPHIC_DATA] Hair cut Hair Cut Hair Cut Hair Cut Above Hip Kids Hair Cut …" at bounding box center [212, 306] width 340 height 94
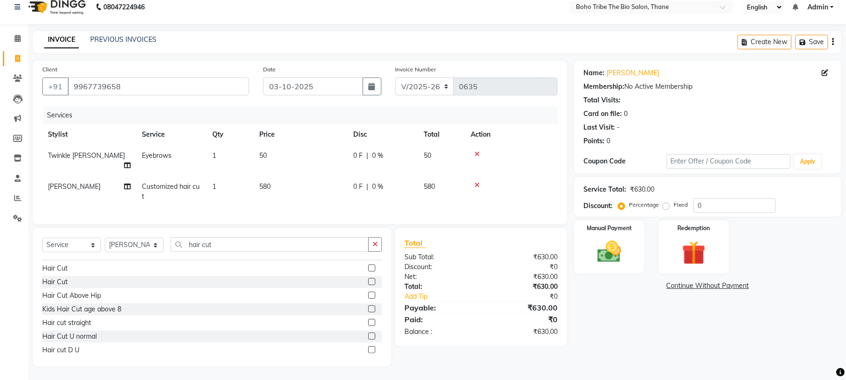
scroll to position [0, 0]
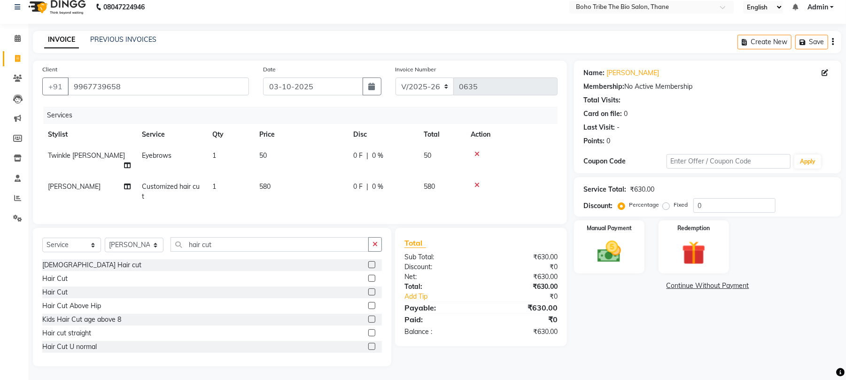
click at [368, 304] on label at bounding box center [371, 305] width 7 height 7
click at [368, 304] on input "checkbox" at bounding box center [371, 306] width 6 height 6
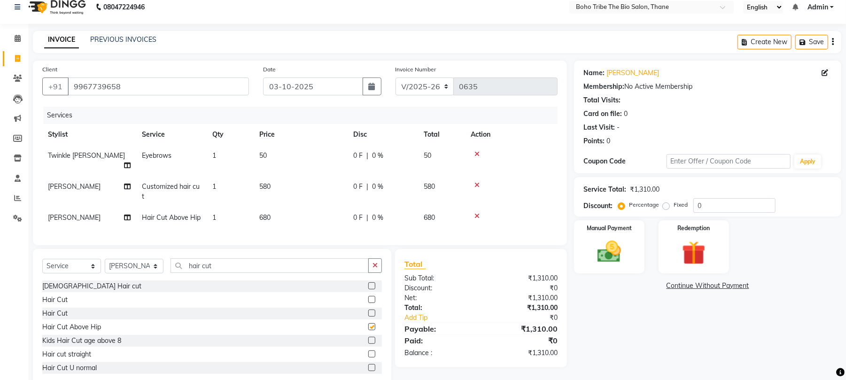
checkbox input "false"
click at [478, 182] on icon at bounding box center [476, 185] width 5 height 7
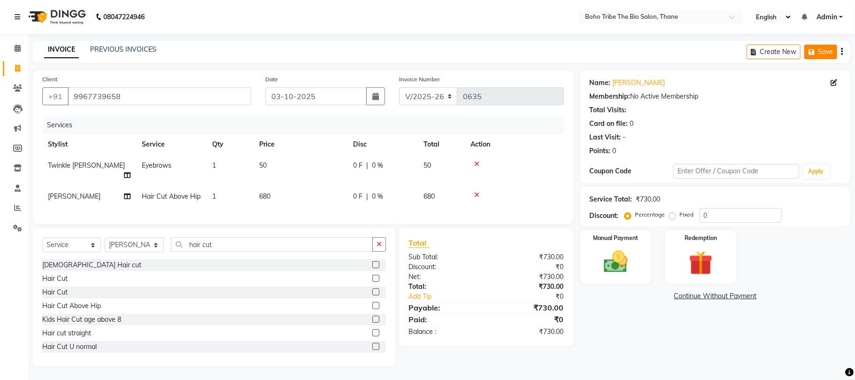
click at [818, 53] on button "Save" at bounding box center [821, 52] width 33 height 15
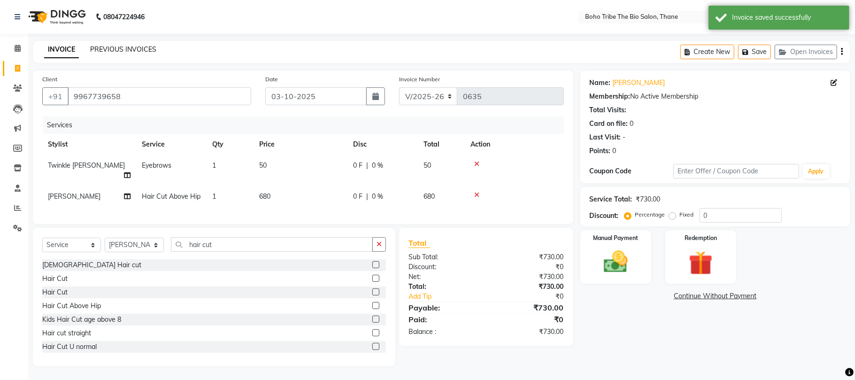
click at [115, 50] on link "PREVIOUS INVOICES" at bounding box center [123, 49] width 66 height 8
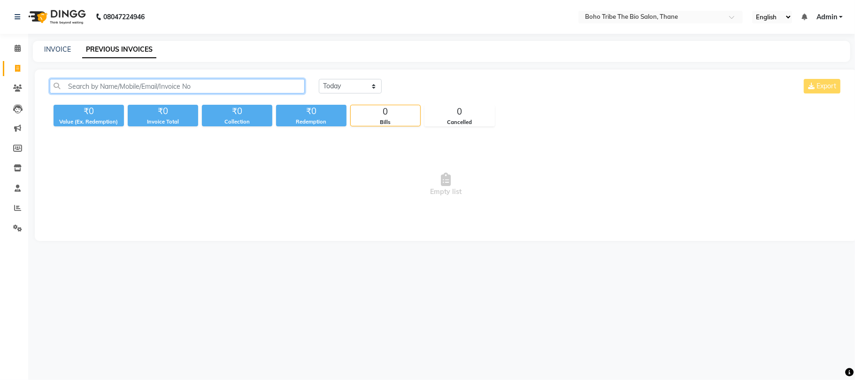
click at [279, 82] on input "text" at bounding box center [177, 86] width 255 height 15
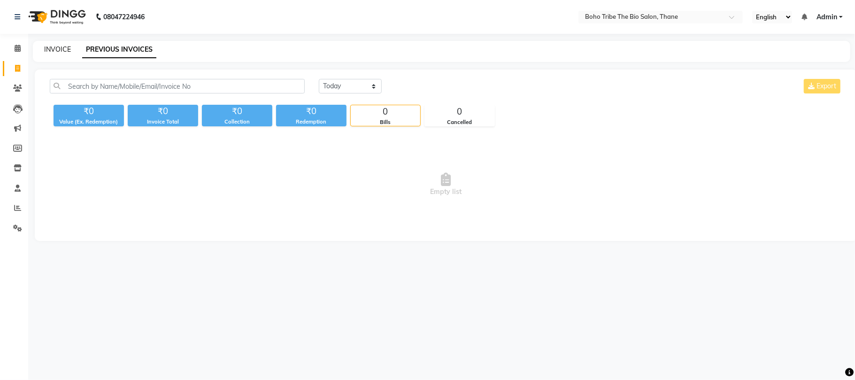
click at [61, 46] on link "INVOICE" at bounding box center [57, 49] width 27 height 8
select select "7406"
select select "service"
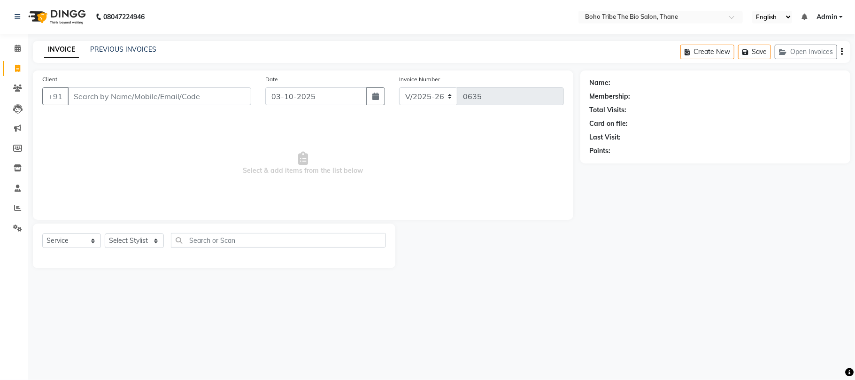
click at [119, 97] on input "Client" at bounding box center [160, 96] width 184 height 18
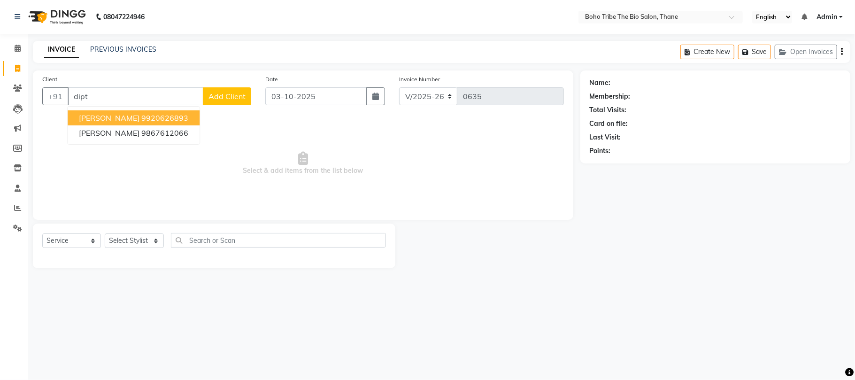
click at [119, 97] on input "dipt" at bounding box center [136, 96] width 136 height 18
type input "d"
